Goal: Communication & Community: Answer question/provide support

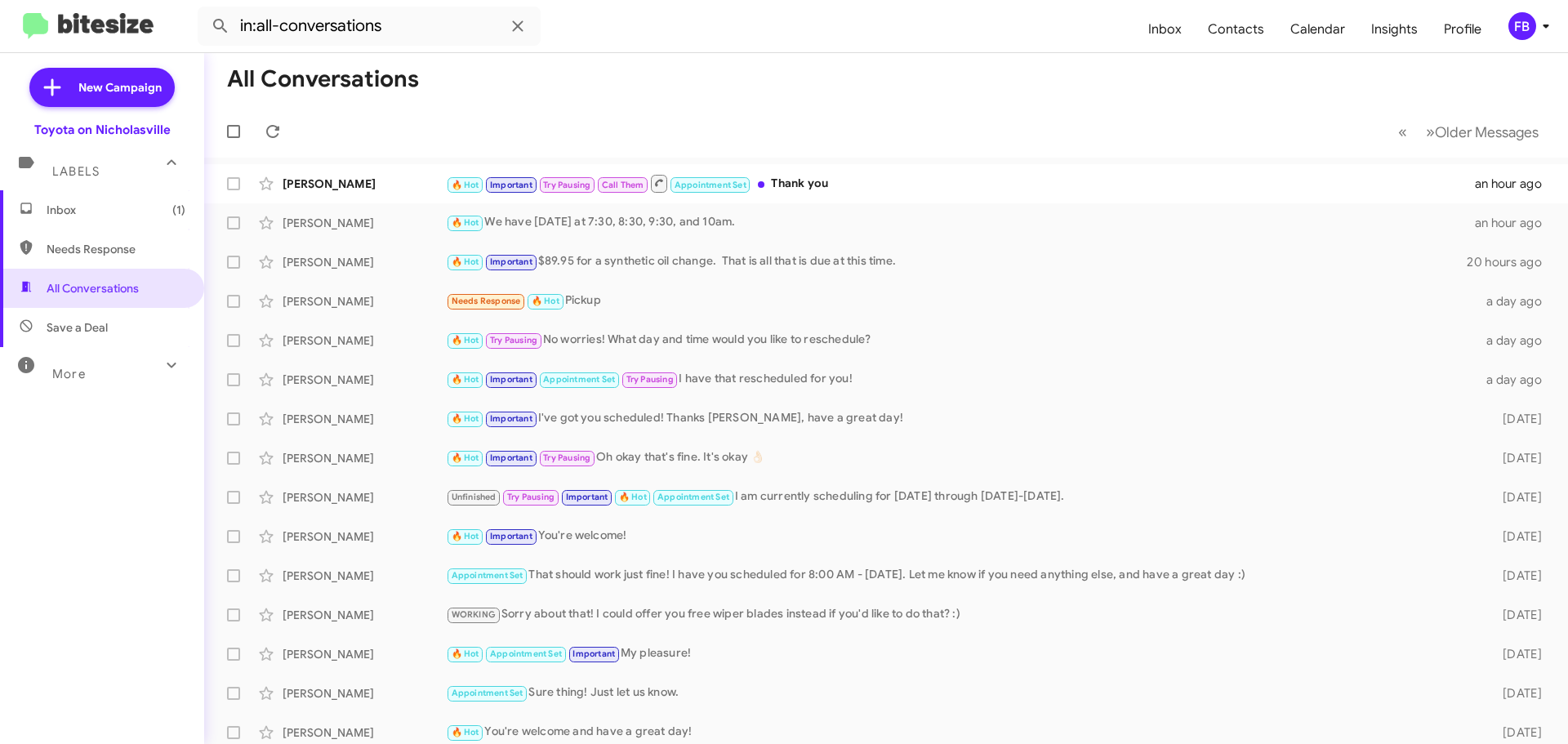
click at [109, 218] on span "Inbox (1)" at bounding box center [102, 210] width 204 height 39
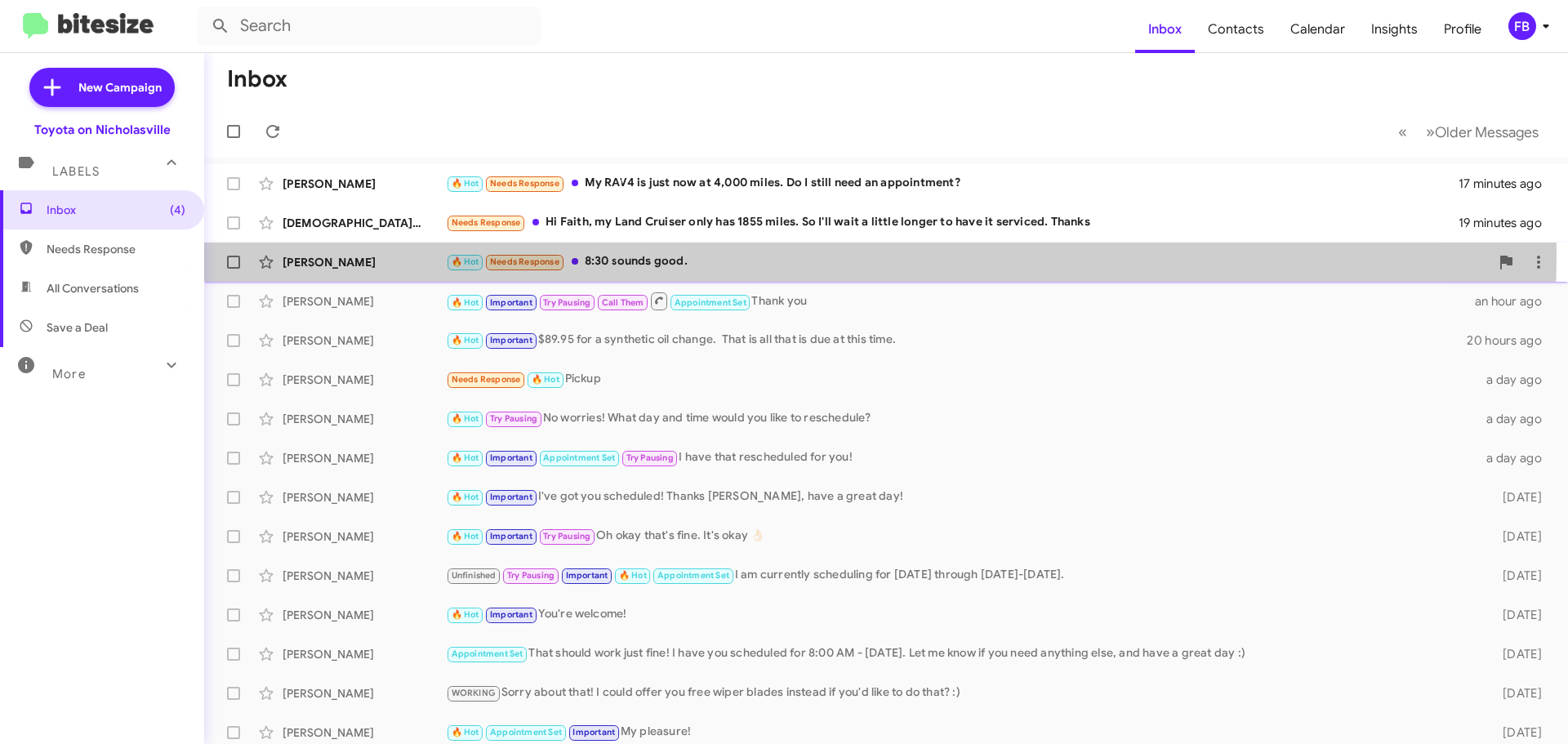
click at [671, 253] on div "🔥 Hot Needs Response 8:30 sounds good." at bounding box center [968, 261] width 1044 height 18
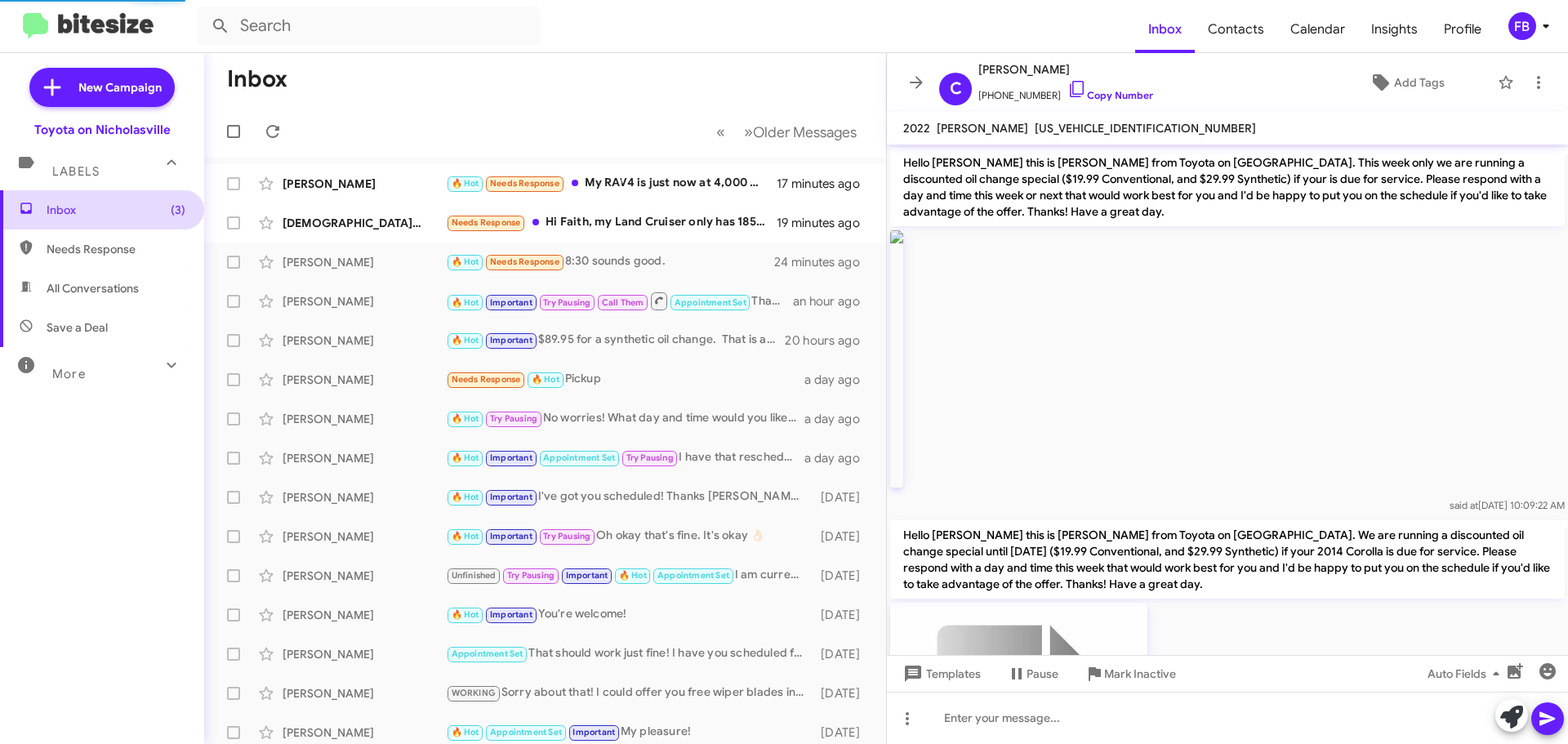
scroll to position [1597, 0]
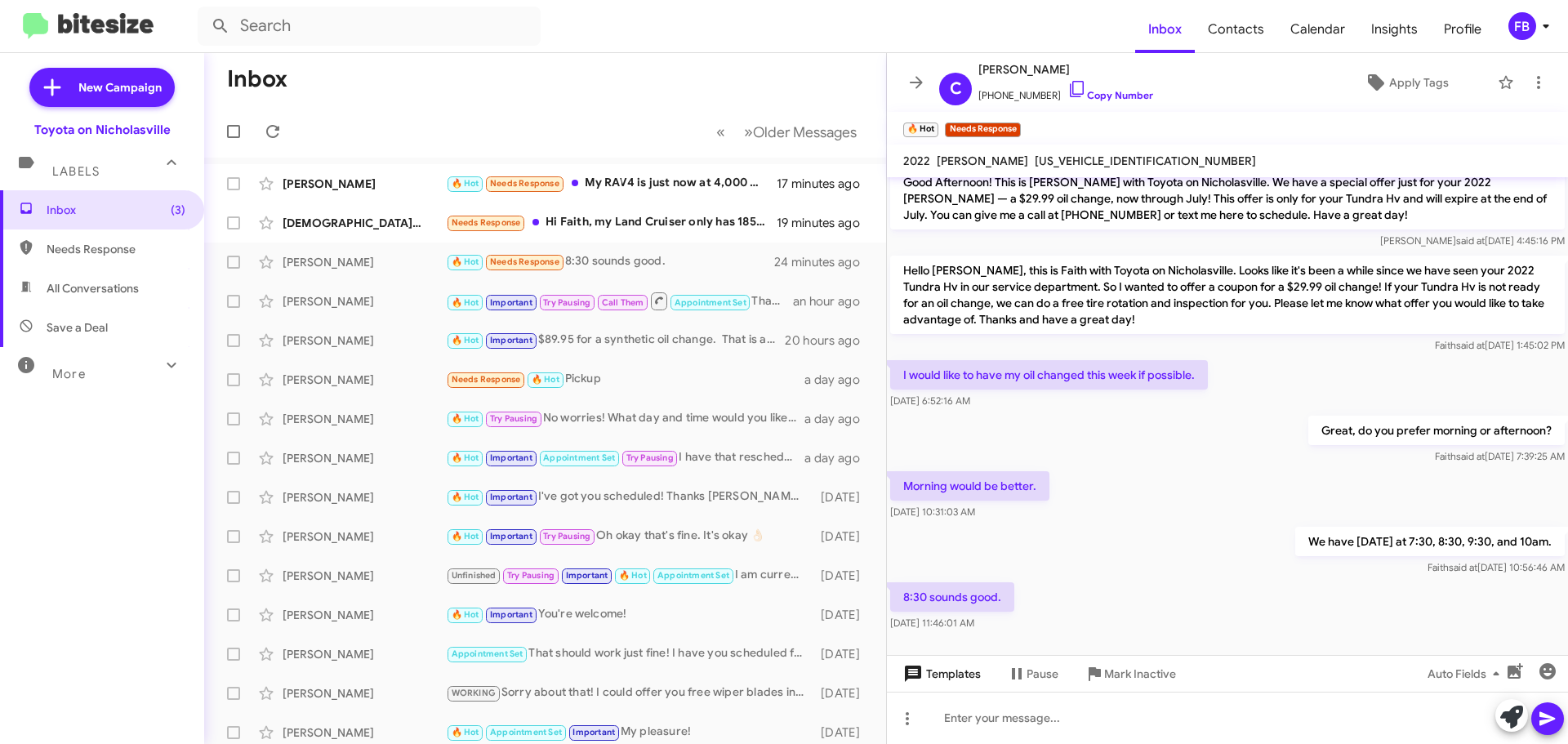
click at [957, 676] on span "Templates" at bounding box center [940, 673] width 81 height 29
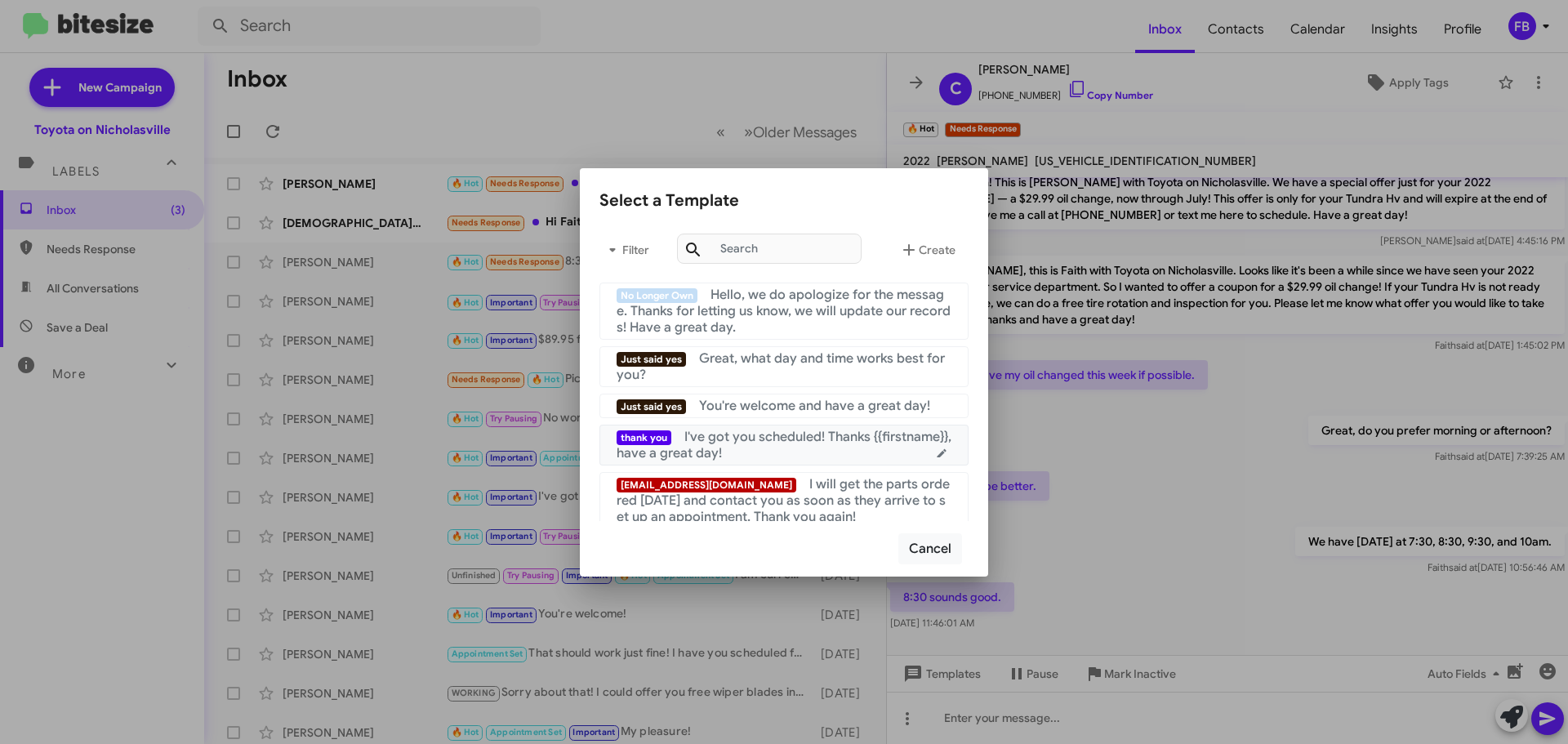
click at [822, 444] on span "I've got you scheduled! Thanks {{firstname}}, have a great day!" at bounding box center [783, 445] width 335 height 33
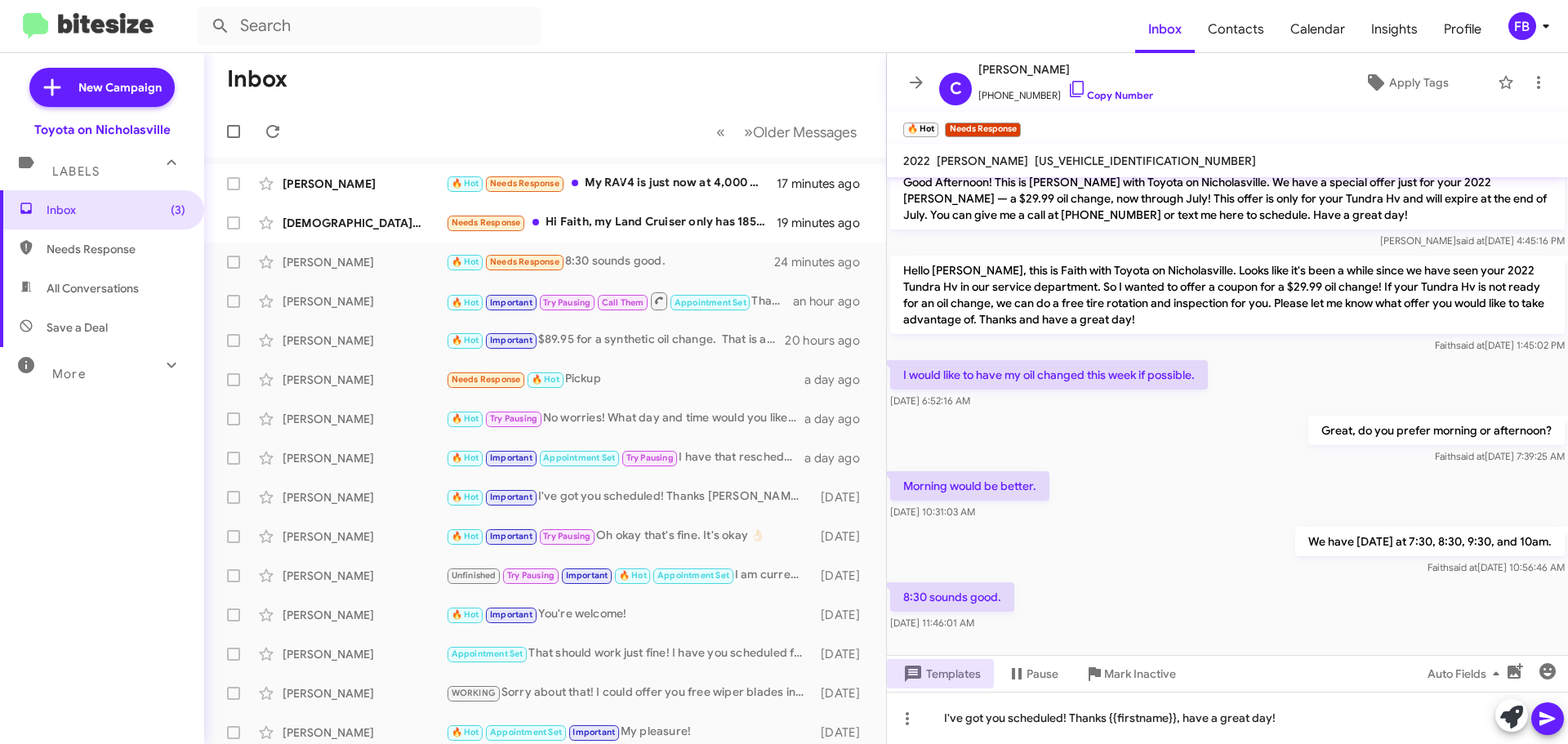
click at [1546, 721] on icon at bounding box center [1548, 719] width 16 height 14
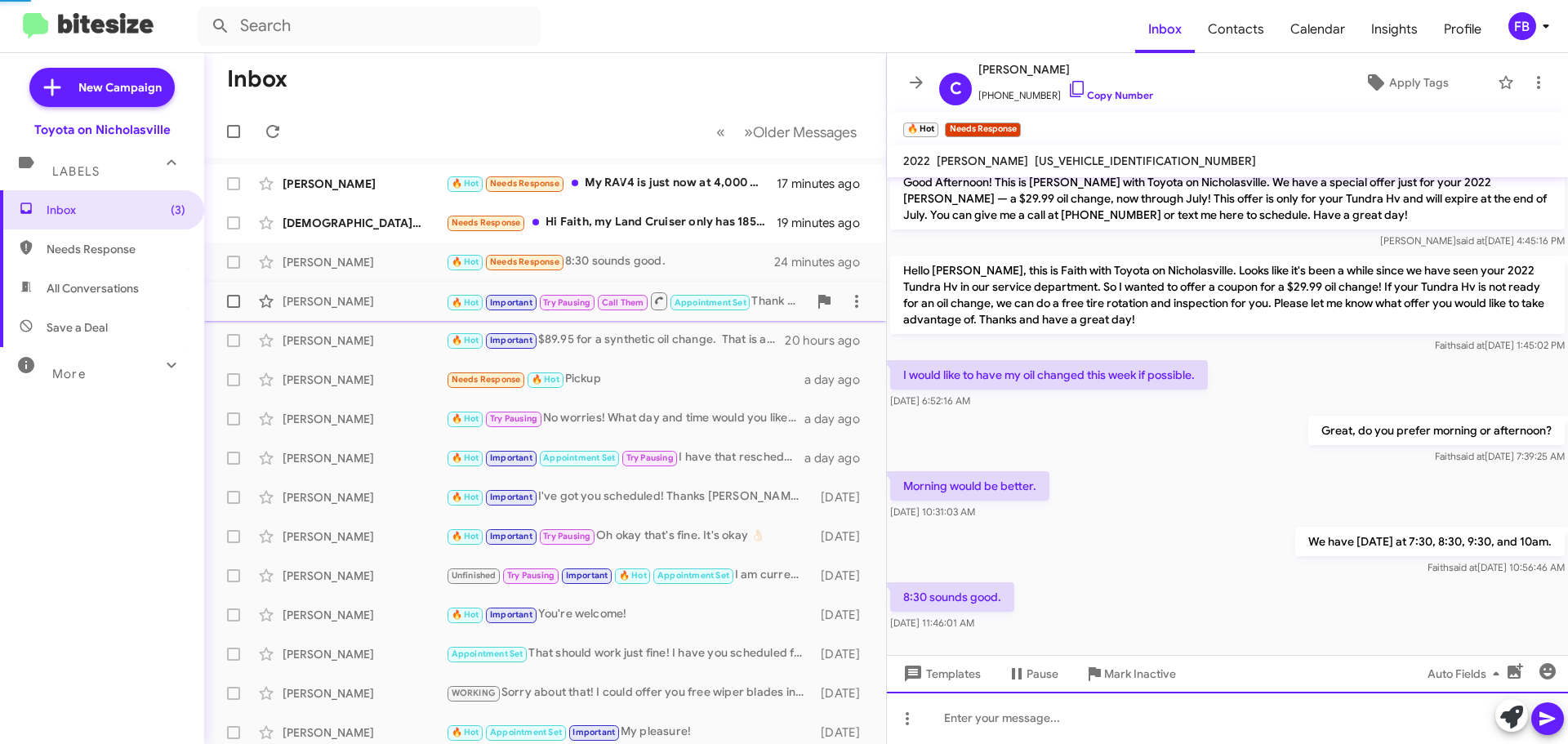
scroll to position [0, 0]
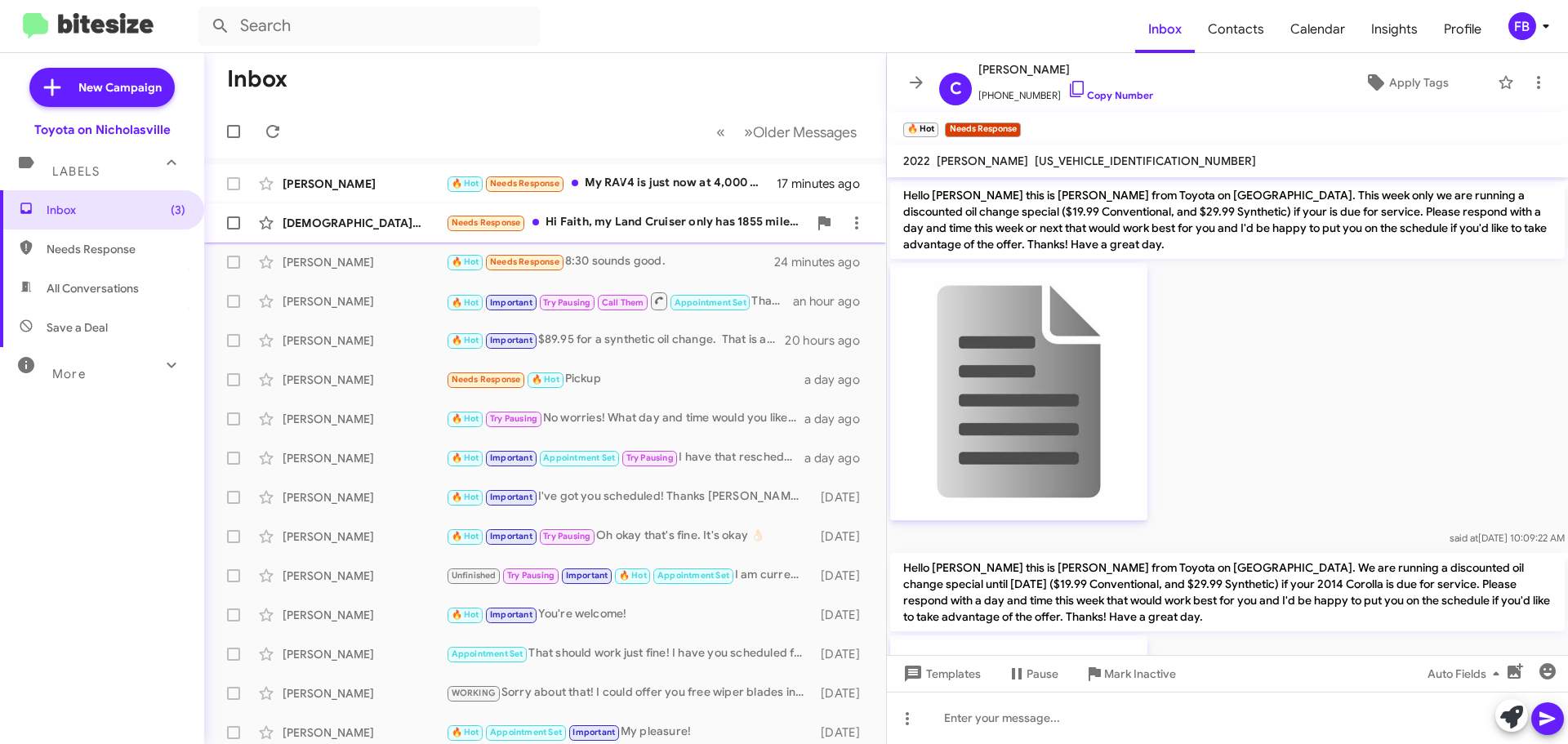
click at [383, 229] on div "[DEMOGRAPHIC_DATA][PERSON_NAME]" at bounding box center [364, 222] width 163 height 16
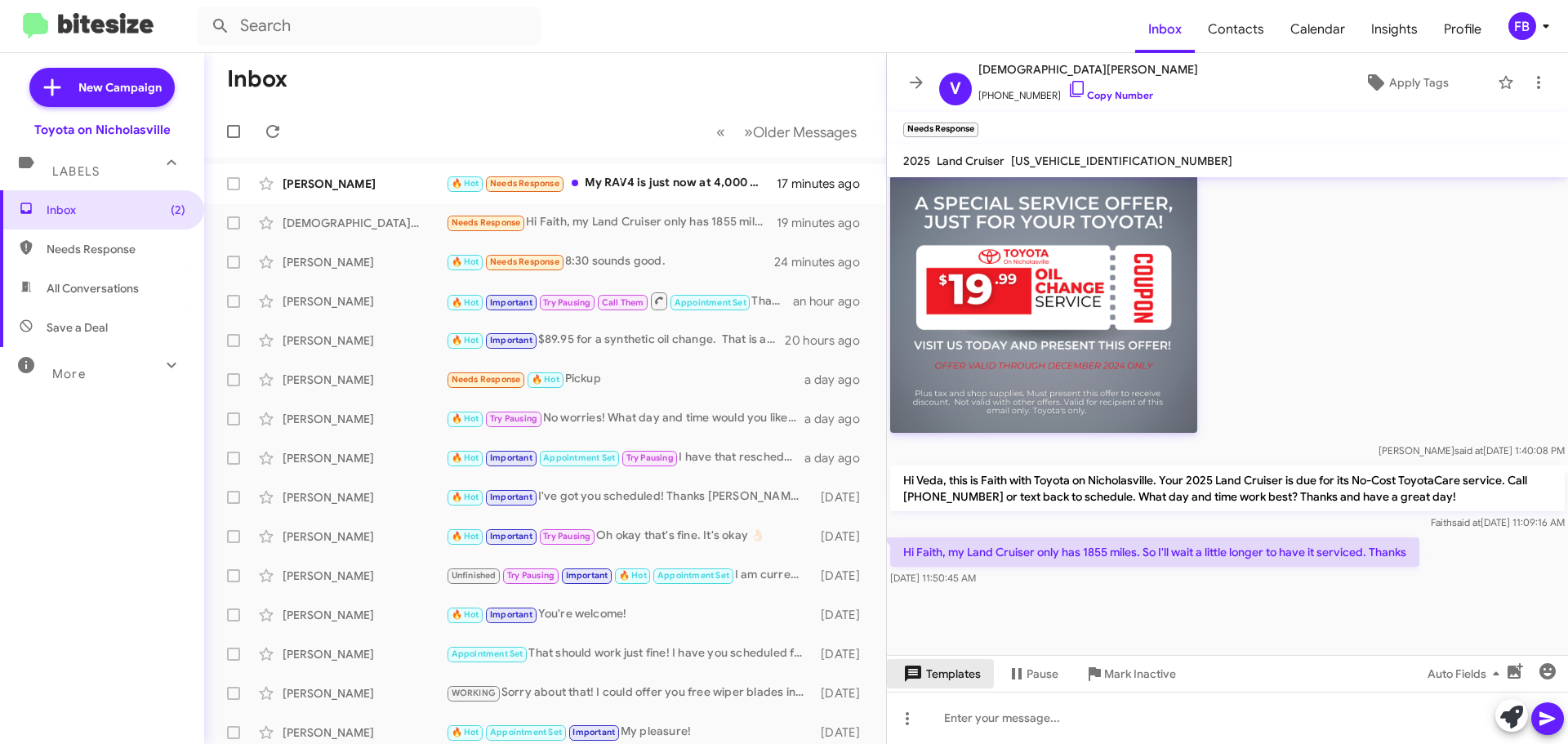
click at [944, 672] on span "Templates" at bounding box center [940, 673] width 81 height 29
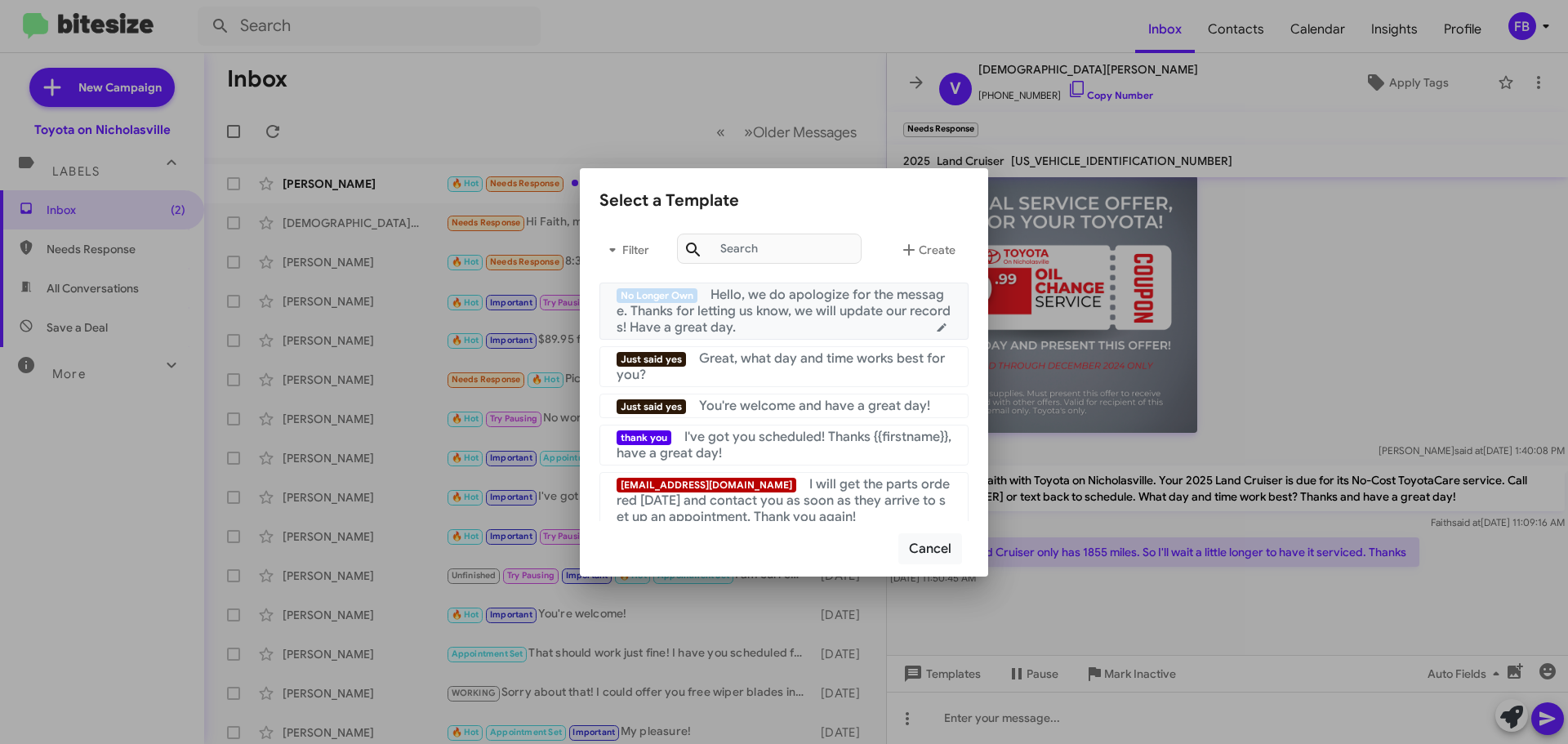
click at [776, 317] on span "Hello, we do apologize for the message. Thanks for letting us know, we will upd…" at bounding box center [783, 310] width 334 height 49
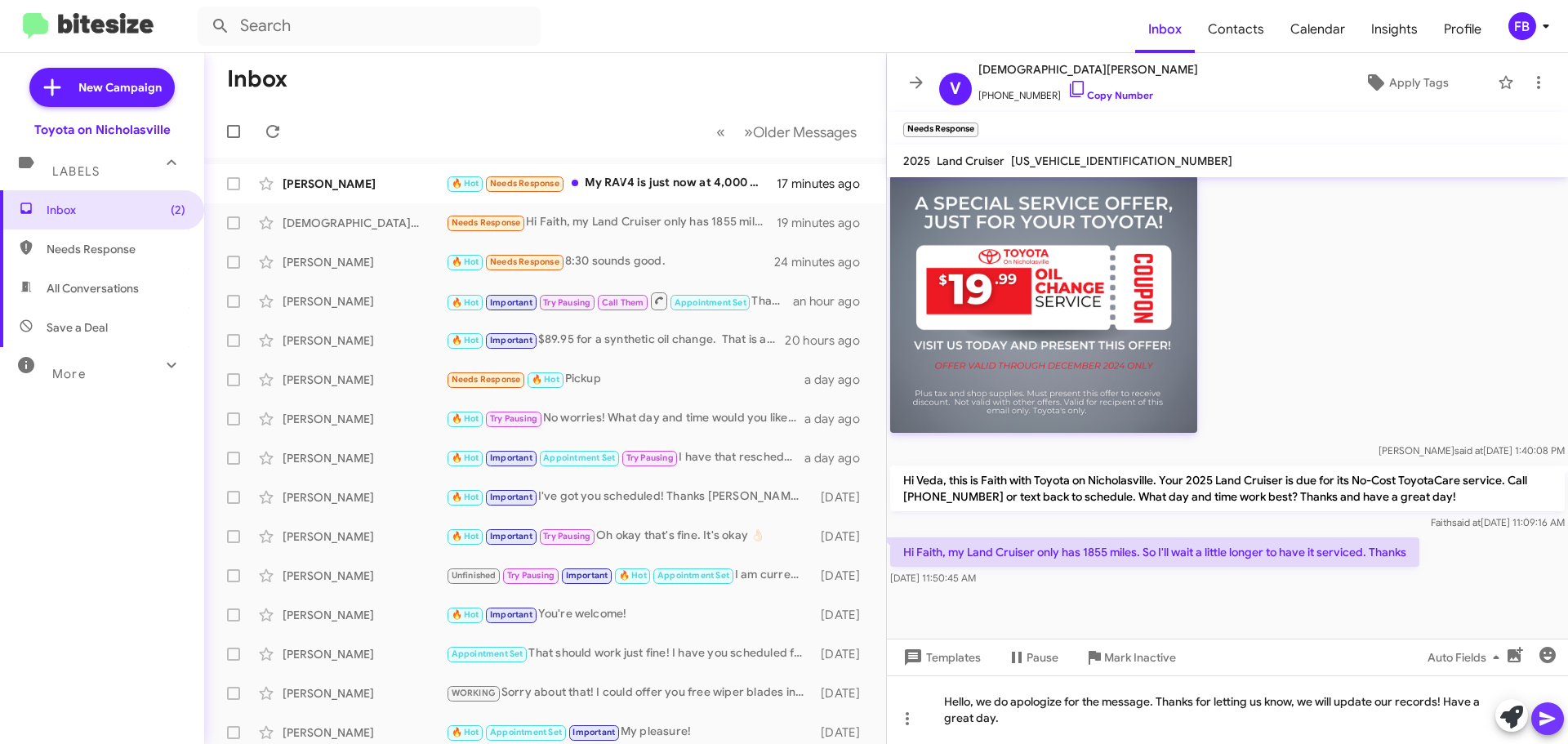
click at [1552, 731] on span at bounding box center [1548, 719] width 19 height 33
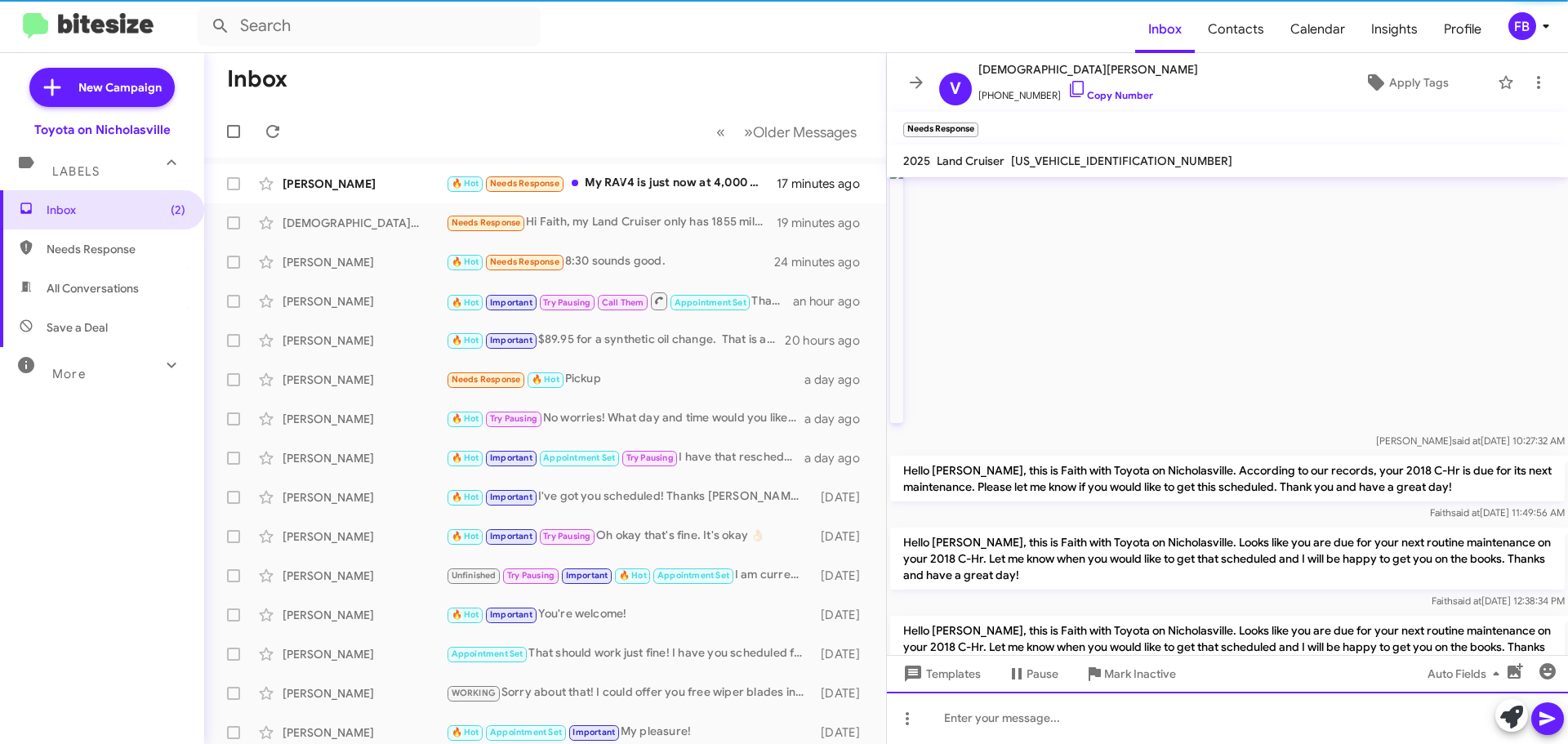
scroll to position [0, 0]
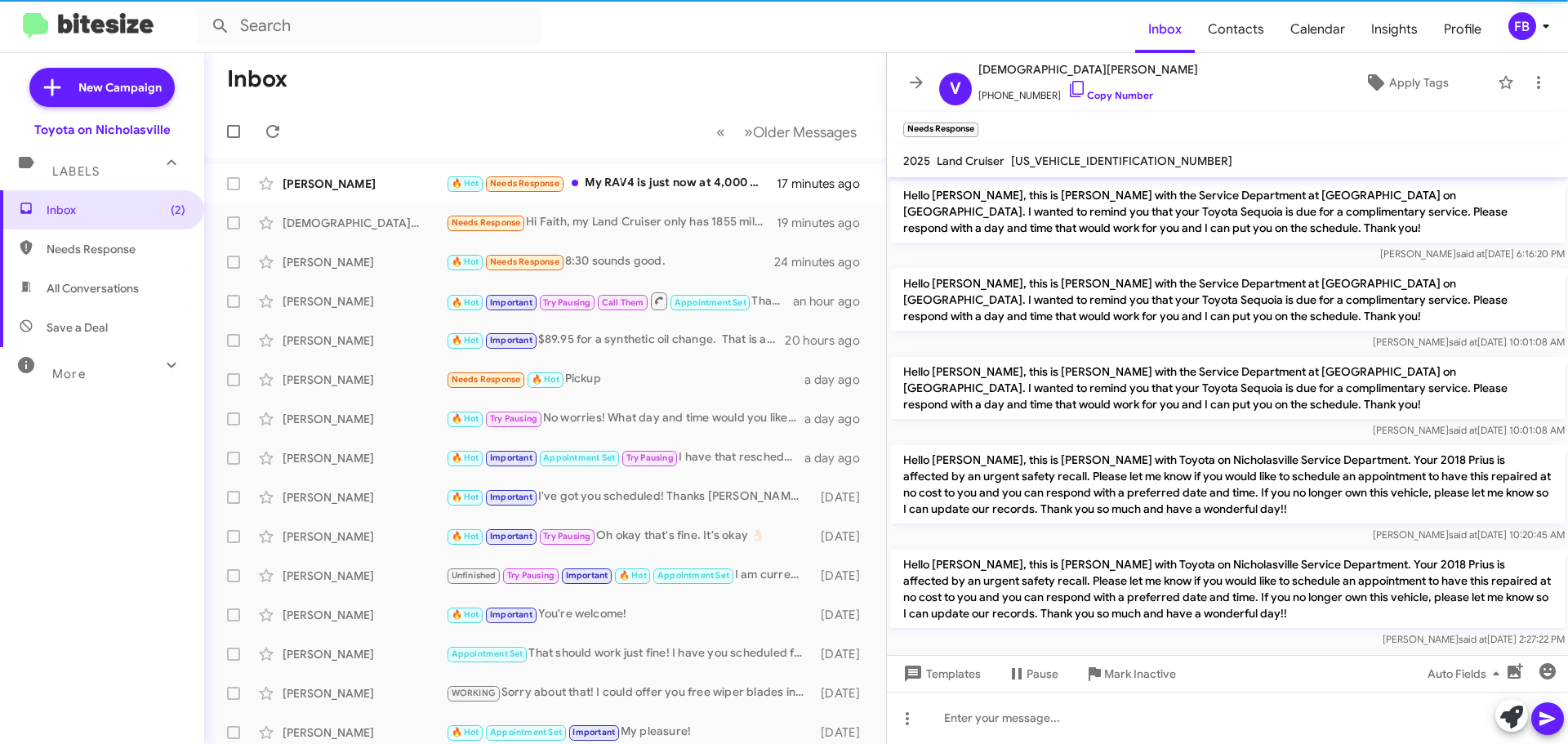
click at [1091, 160] on span "[US_VEHICLE_IDENTIFICATION_NUMBER]" at bounding box center [1122, 160] width 221 height 15
copy span "[US_VEHICLE_IDENTIFICATION_NUMBER]"
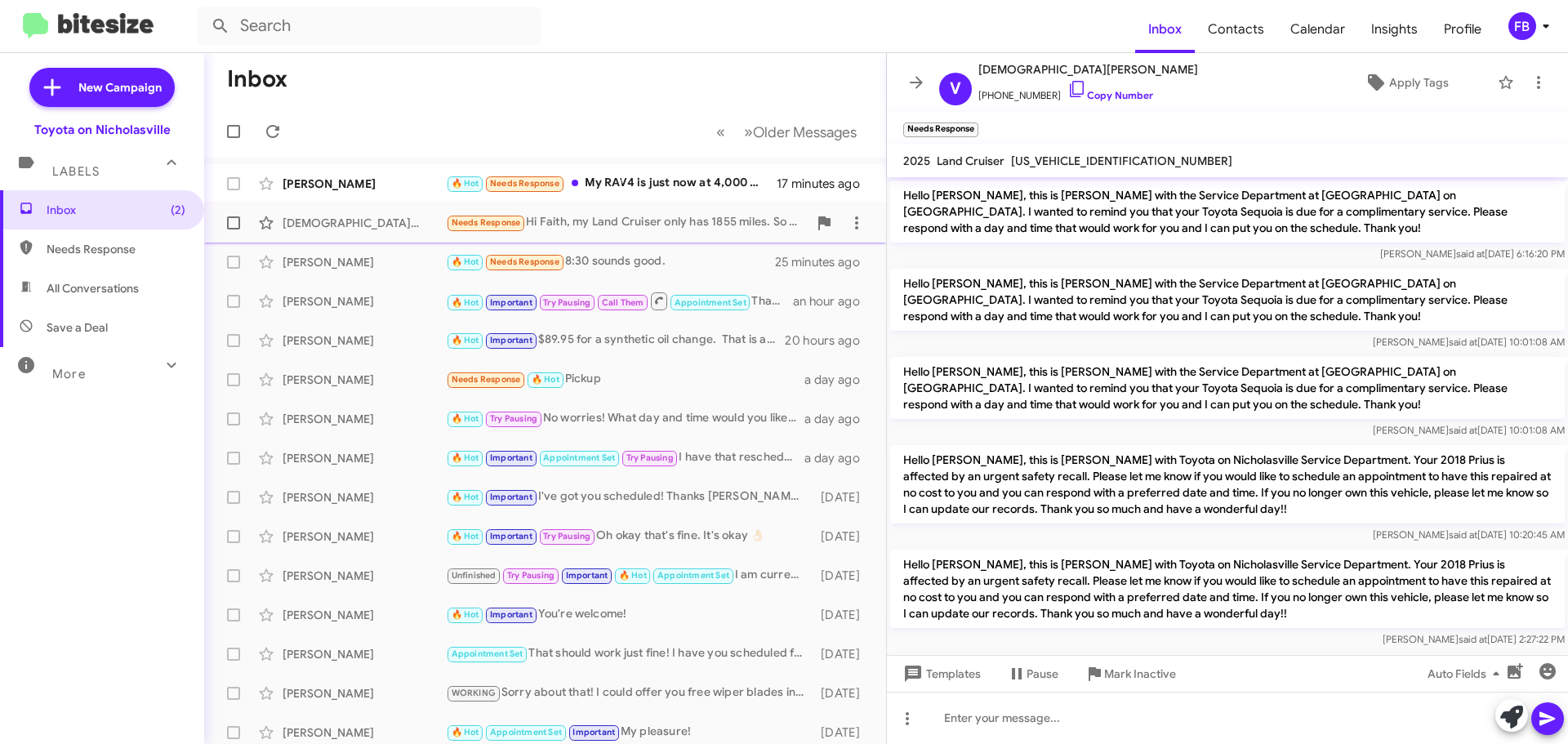
drag, startPoint x: 678, startPoint y: 188, endPoint x: 869, endPoint y: 228, distance: 195.1
click at [678, 188] on div "🔥 Hot Needs Response My RAV4 is just now at 4,000 miles. Do I still need an app…" at bounding box center [611, 182] width 331 height 18
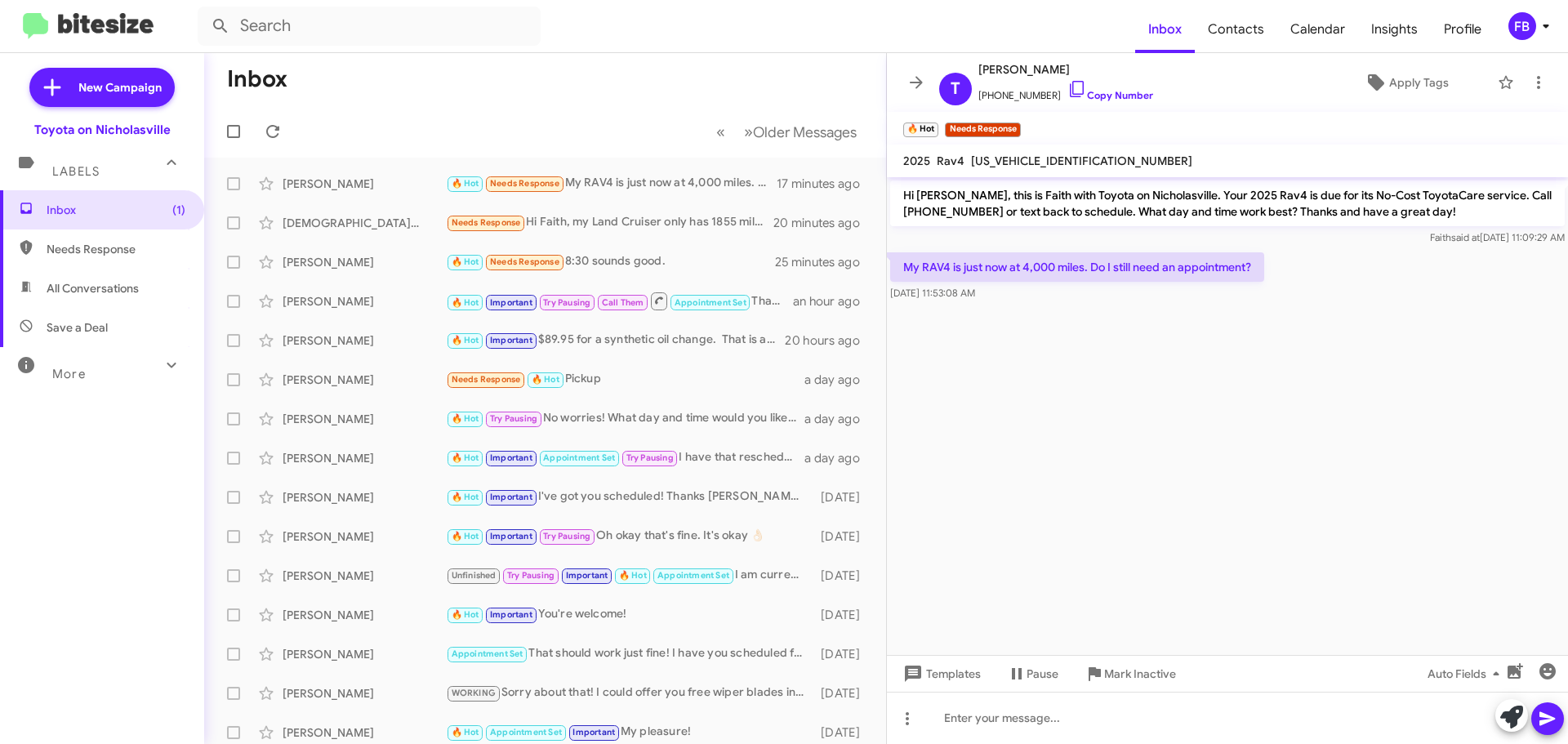
click at [1036, 155] on span "[US_VEHICLE_IDENTIFICATION_NUMBER]" at bounding box center [1082, 160] width 221 height 15
copy span "[US_VEHICLE_IDENTIFICATION_NUMBER]"
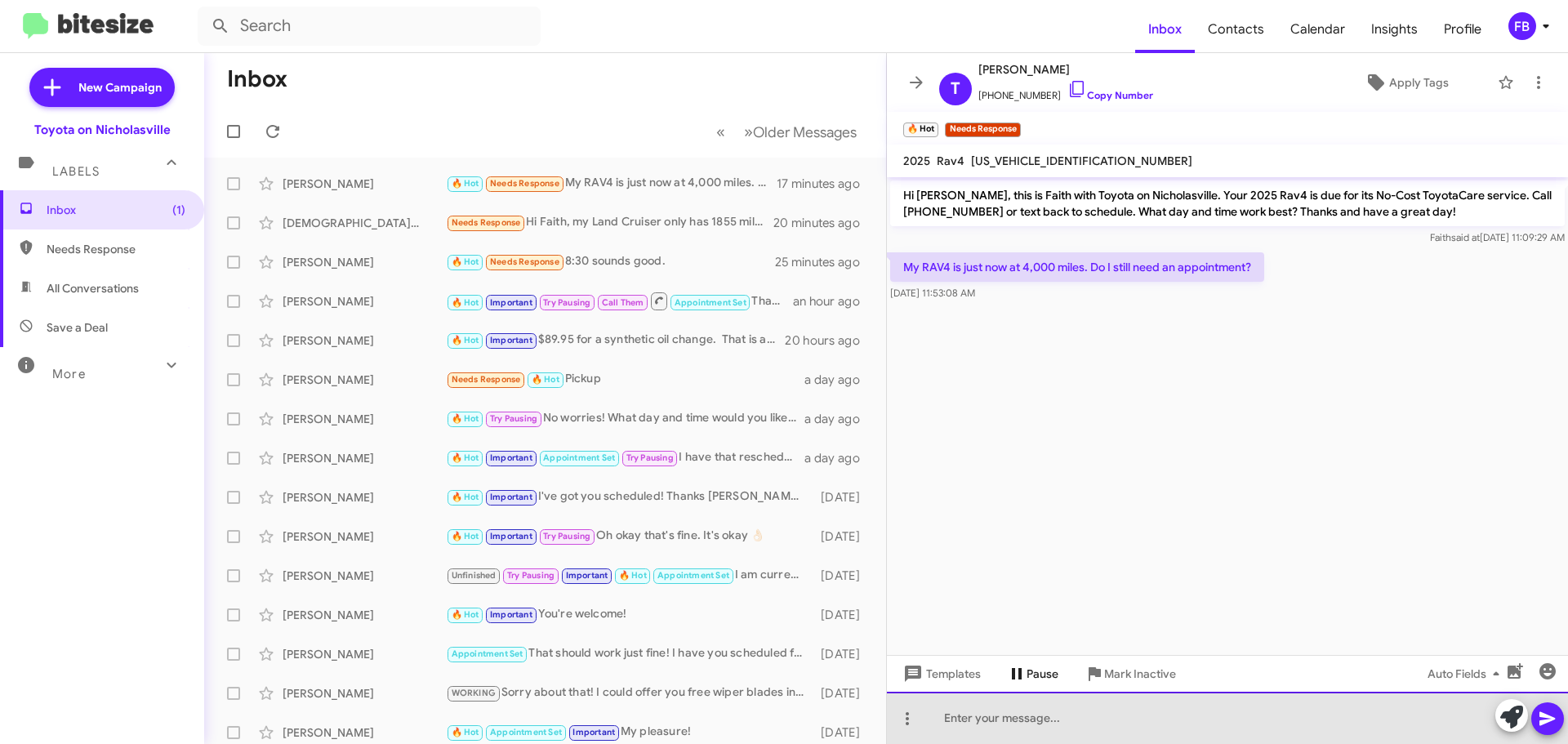
drag, startPoint x: 974, startPoint y: 717, endPoint x: 1009, endPoint y: 672, distance: 57.0
click at [975, 716] on div at bounding box center [1227, 718] width 681 height 52
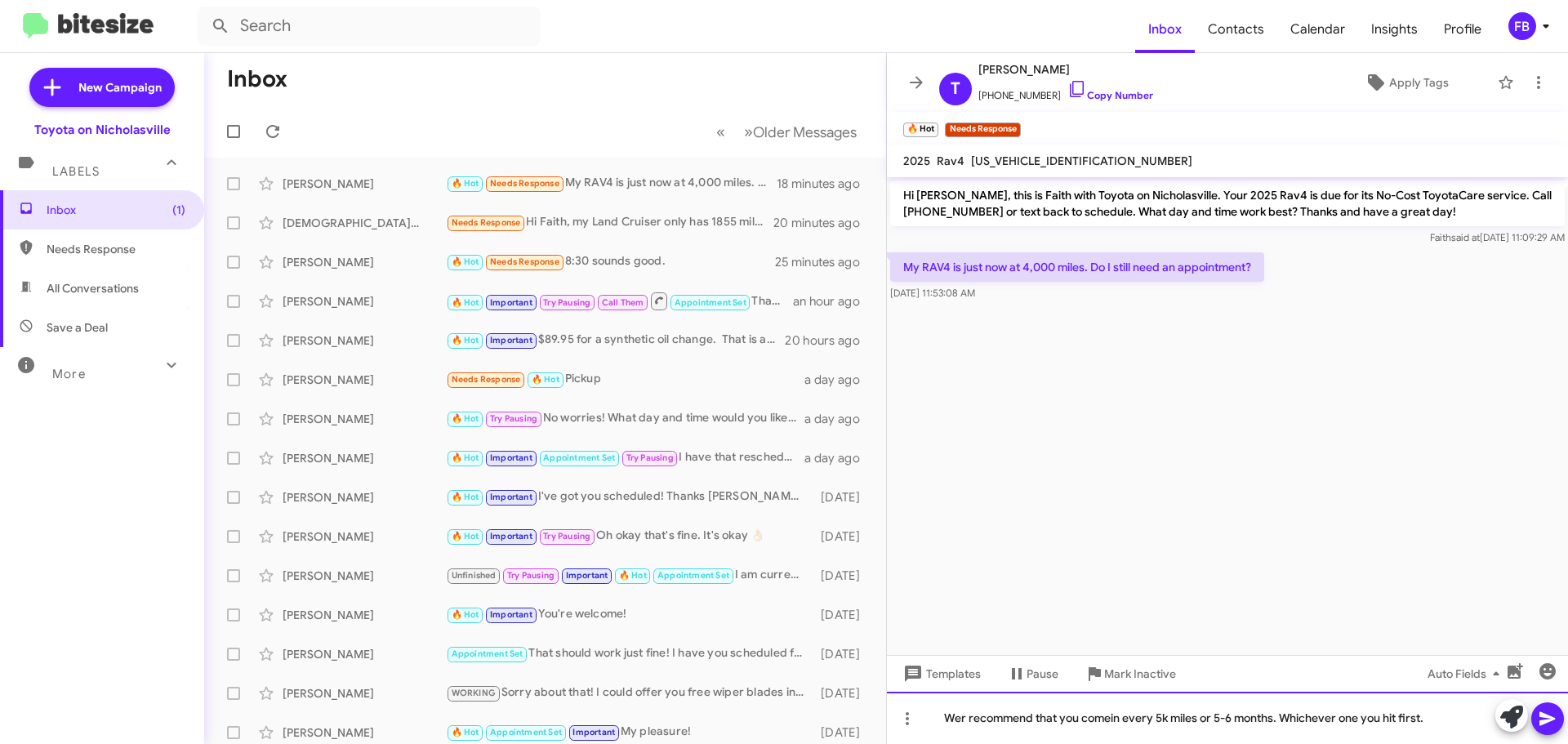
click at [964, 720] on div "Wer recommend that you comein every 5k miles or 5-6 months. Whichever one you h…" at bounding box center [1227, 718] width 681 height 52
drag, startPoint x: 1105, startPoint y: 720, endPoint x: 1172, endPoint y: 737, distance: 69.1
click at [1106, 720] on div "We recommend that you comein every 5k miles or 5-6 months. Whichever one you hi…" at bounding box center [1227, 718] width 681 height 52
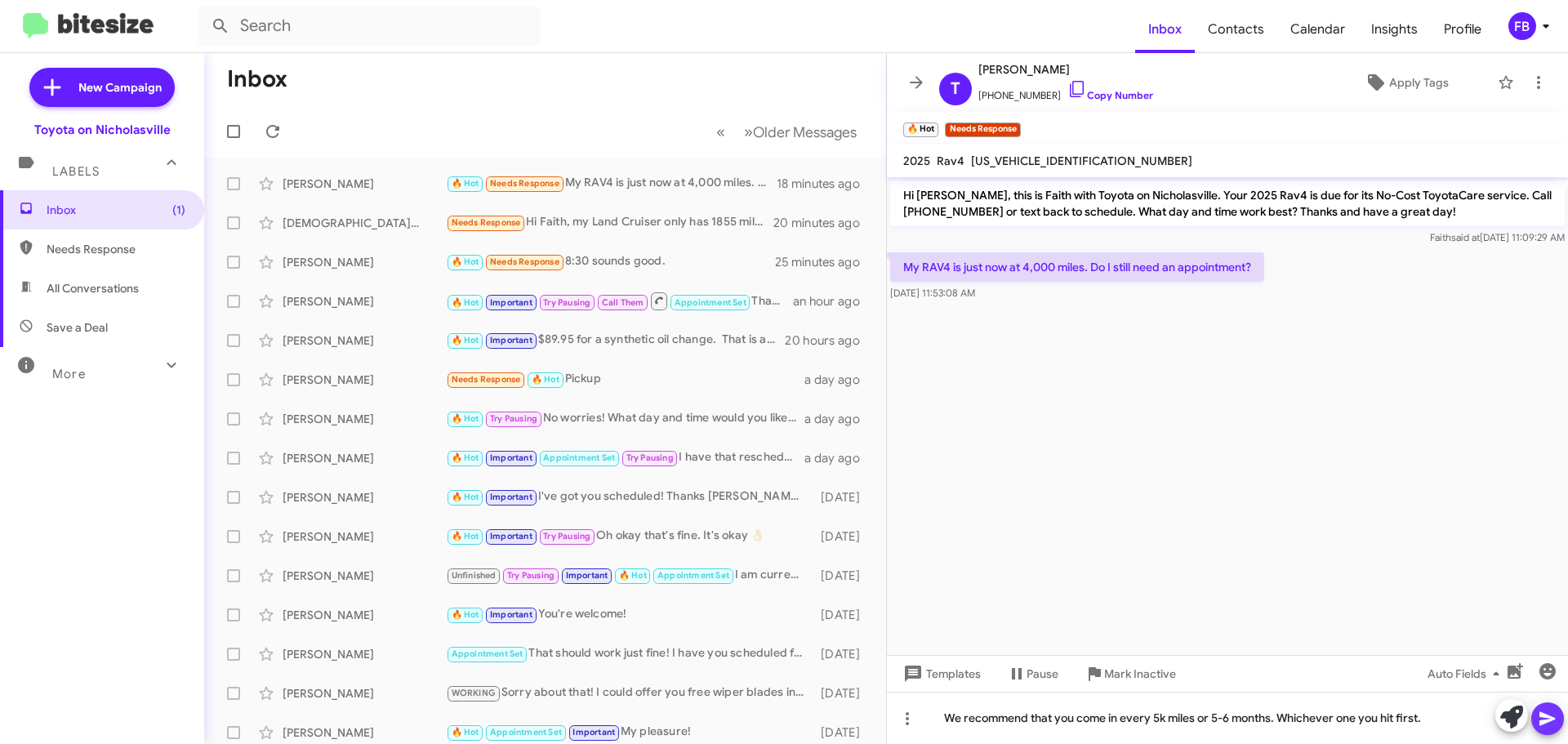
click at [1561, 717] on button at bounding box center [1548, 719] width 33 height 33
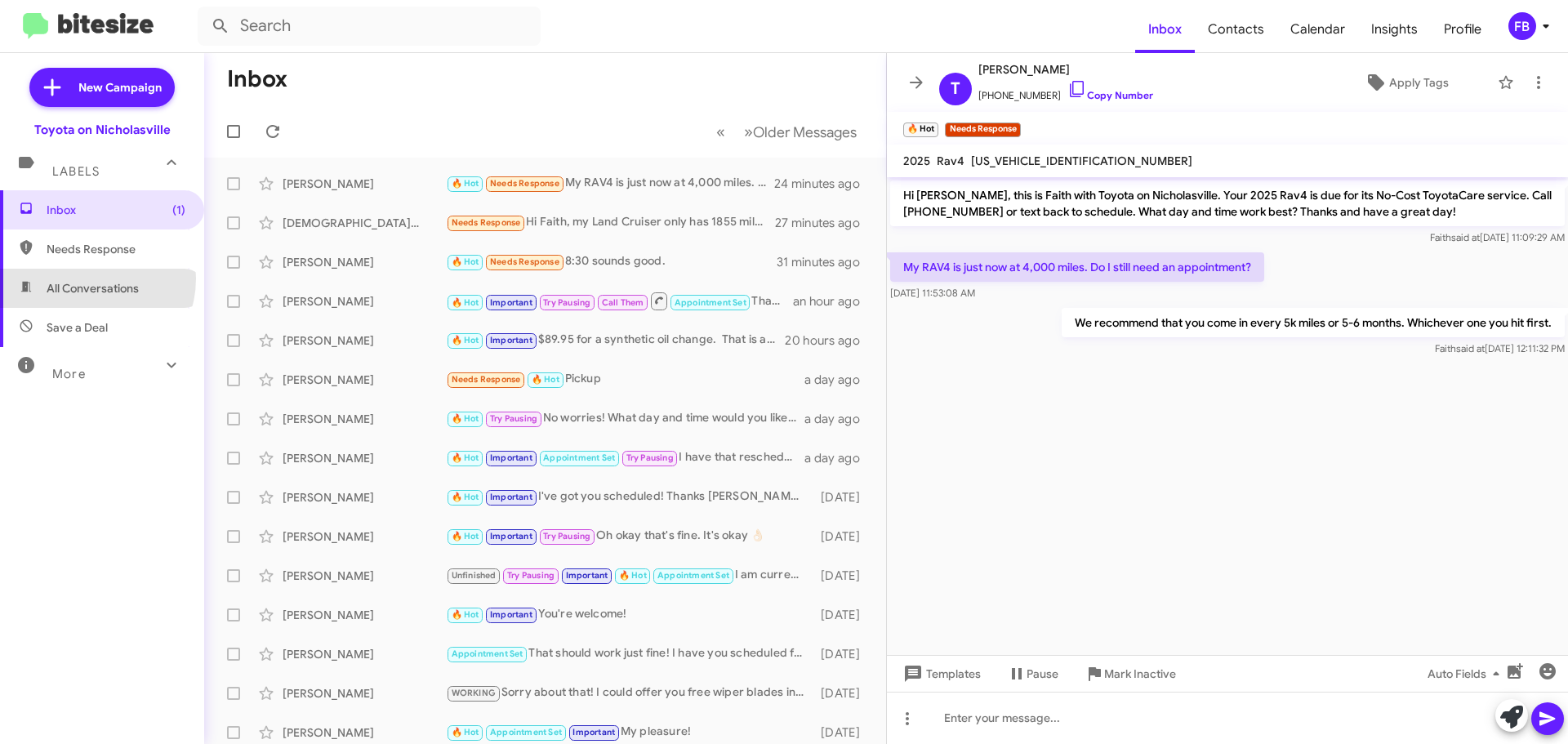
click at [84, 278] on span "All Conversations" at bounding box center [102, 288] width 204 height 39
type input "in:all-conversations"
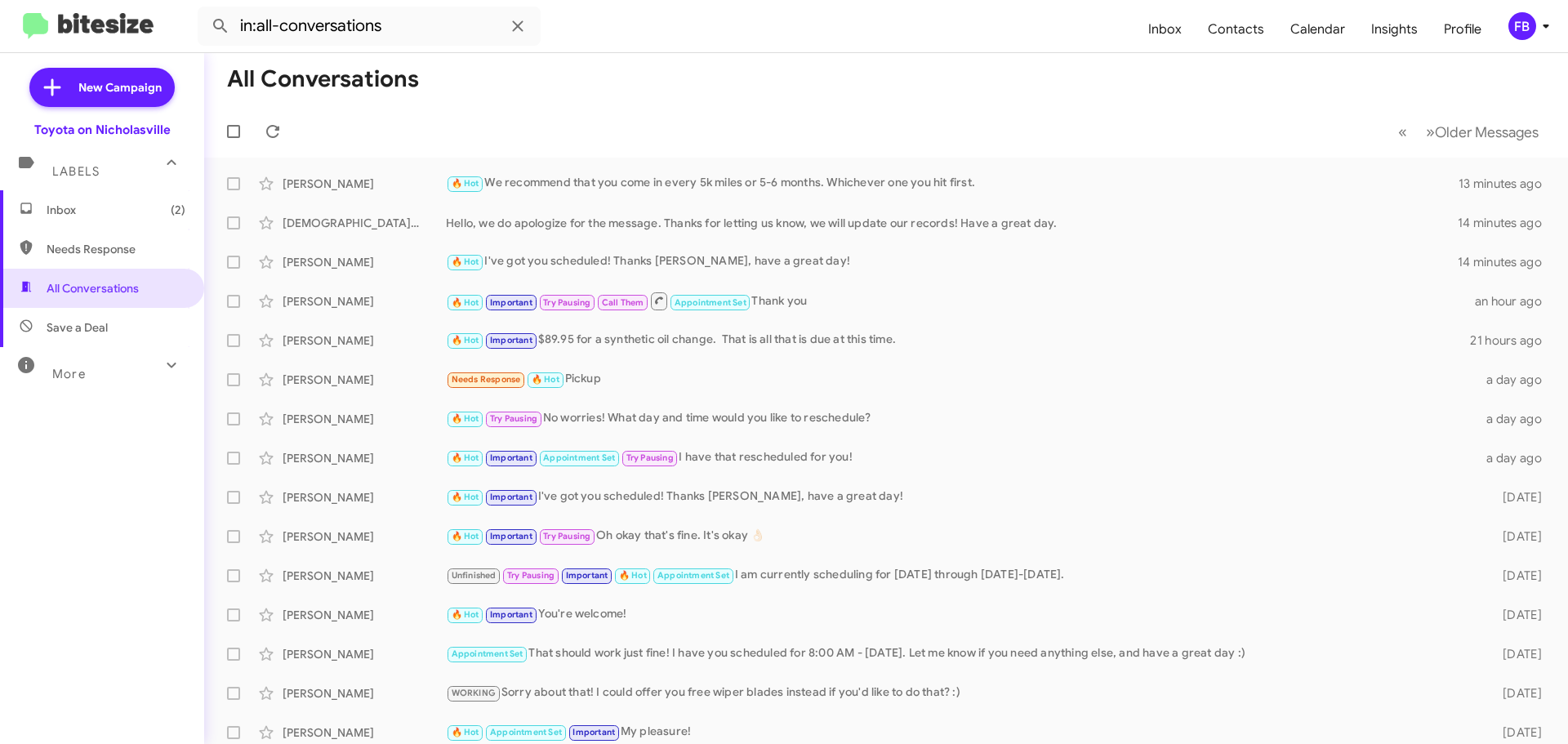
click at [80, 216] on span "Inbox (2)" at bounding box center [115, 210] width 139 height 16
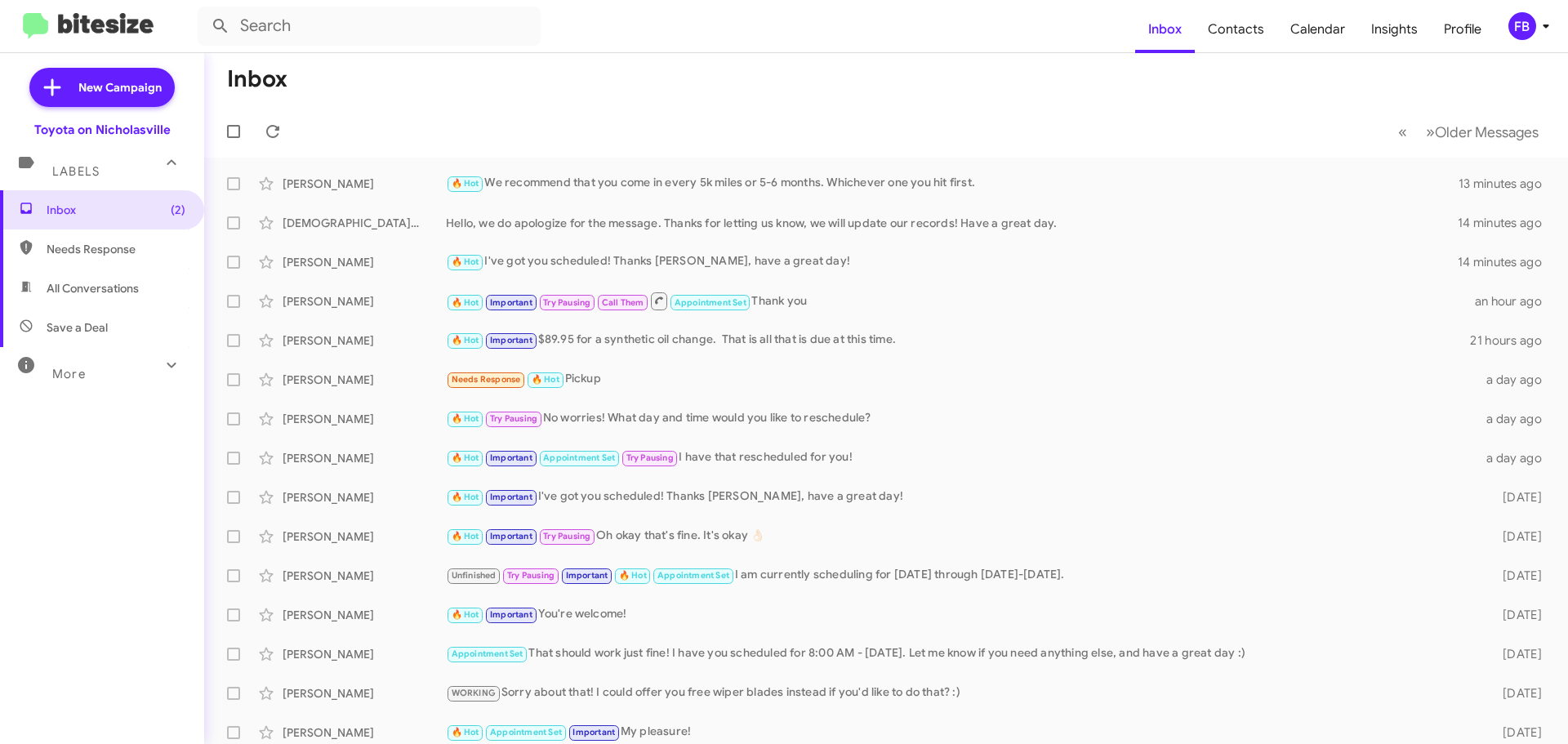
click at [108, 298] on span "All Conversations" at bounding box center [102, 288] width 204 height 39
type input "in:all-conversations"
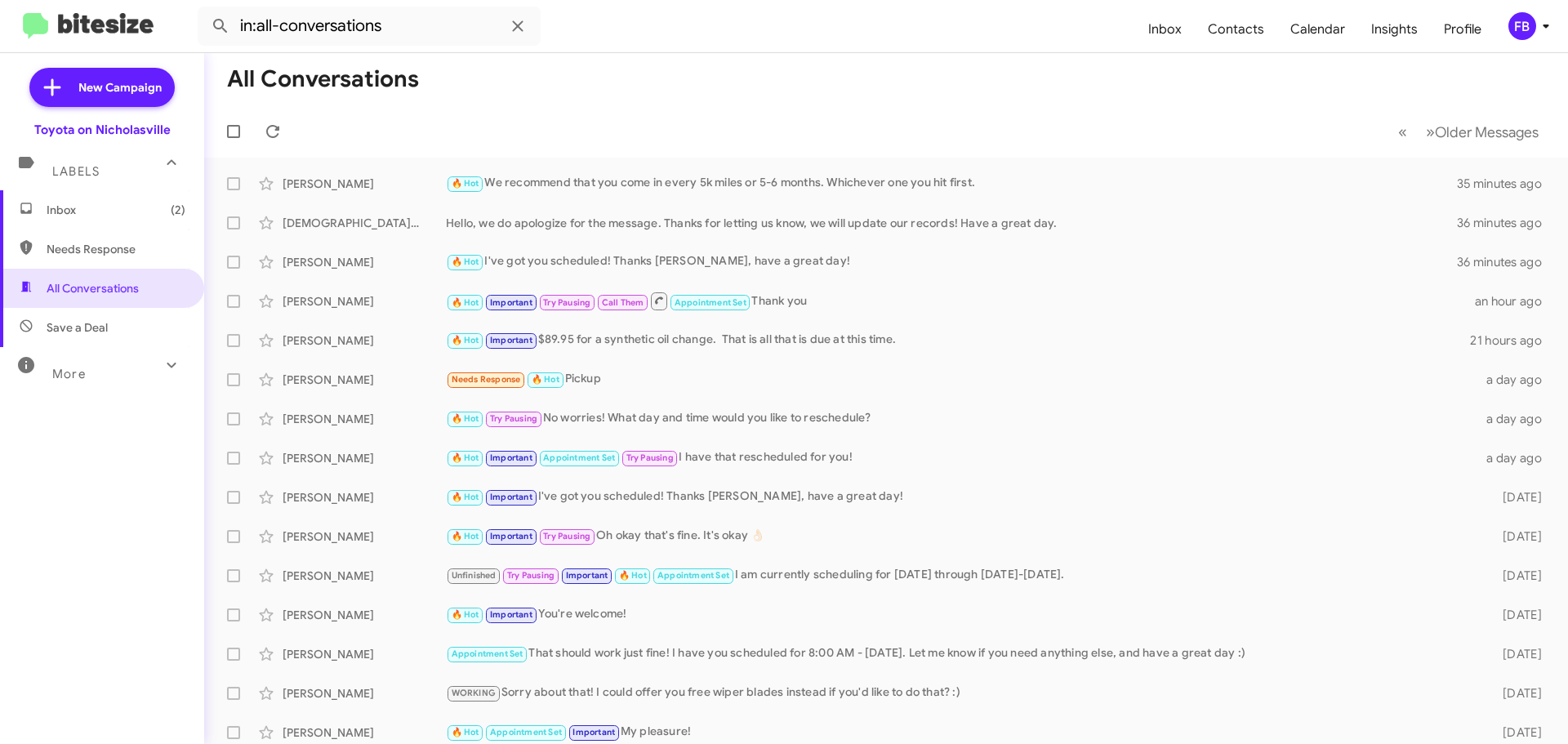
click at [105, 209] on span "Inbox (2)" at bounding box center [115, 210] width 139 height 16
